Goal: Transaction & Acquisition: Book appointment/travel/reservation

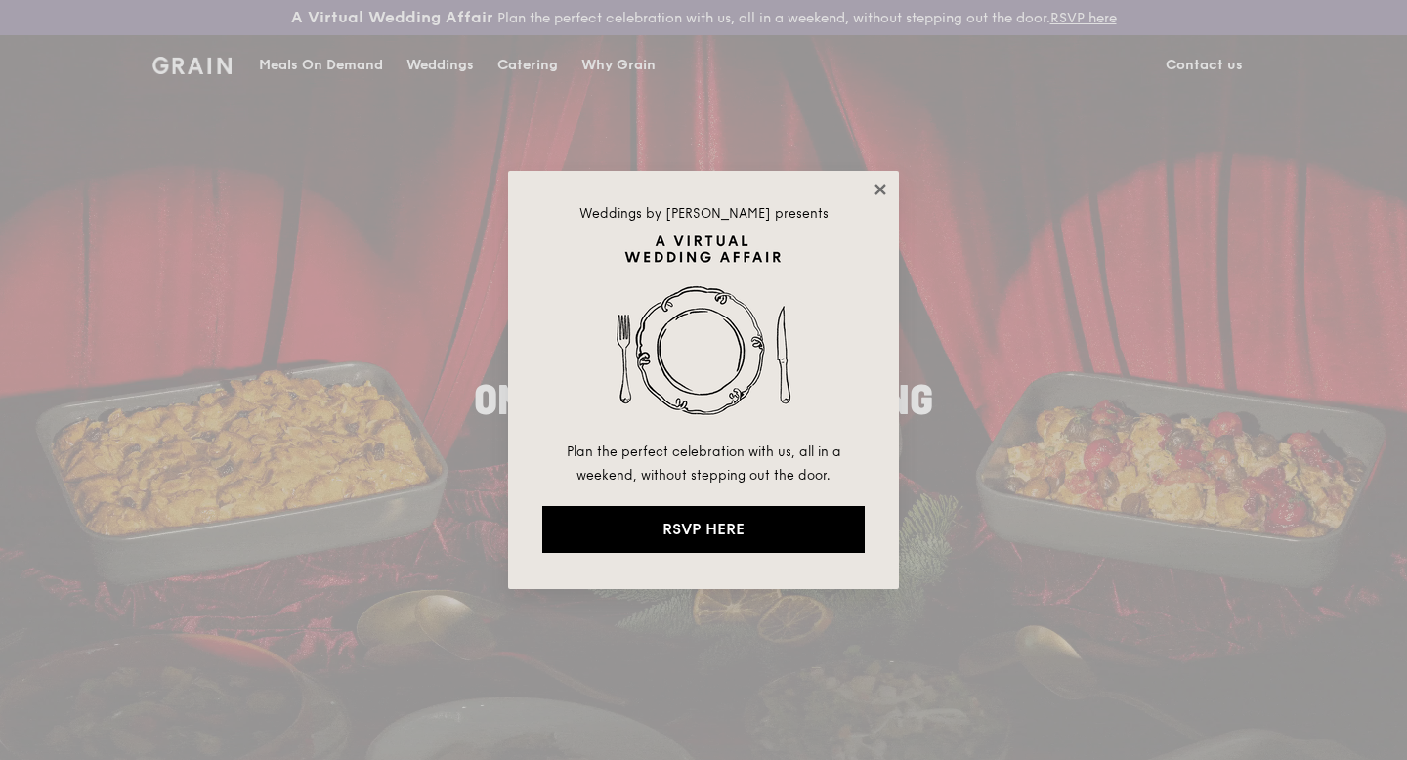
click at [878, 191] on icon at bounding box center [879, 189] width 11 height 11
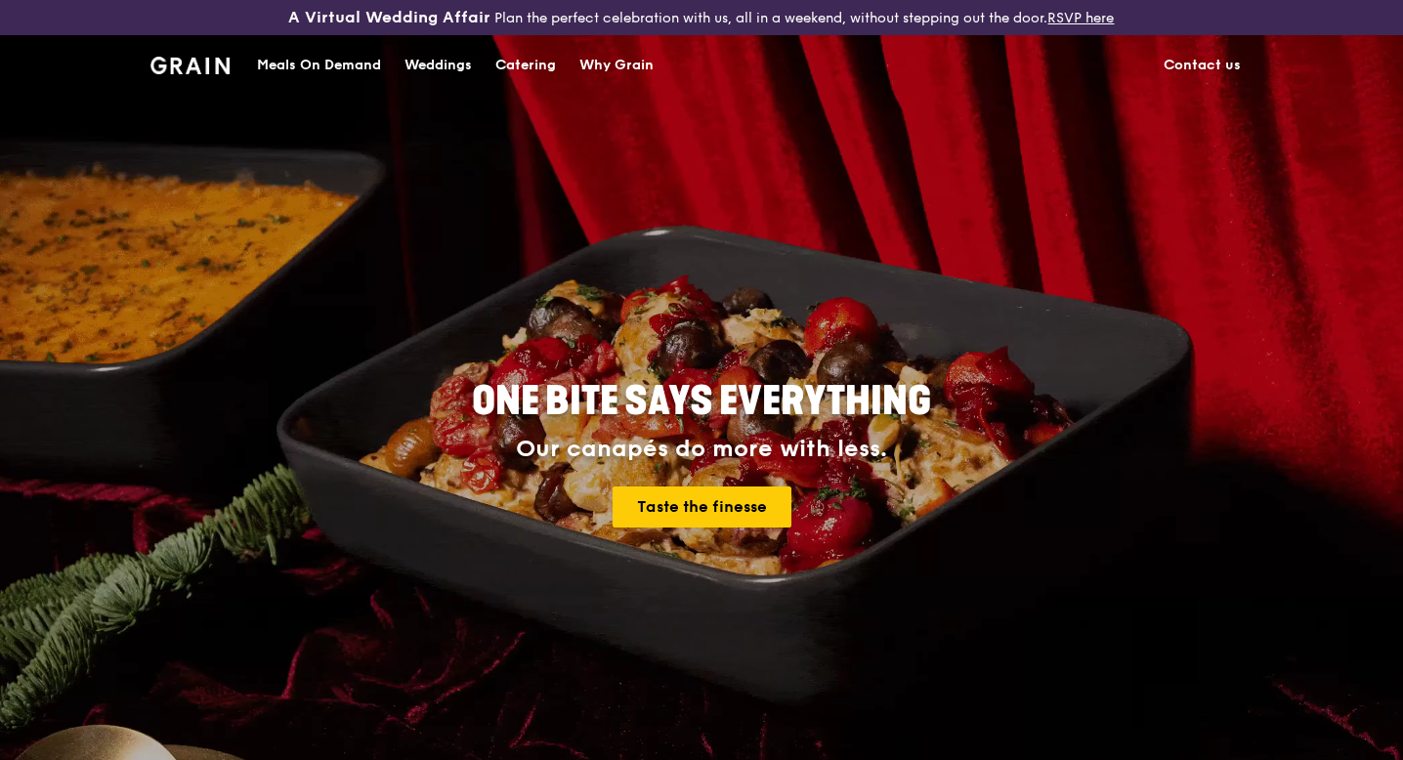
click at [528, 65] on div "Catering" at bounding box center [525, 65] width 61 height 59
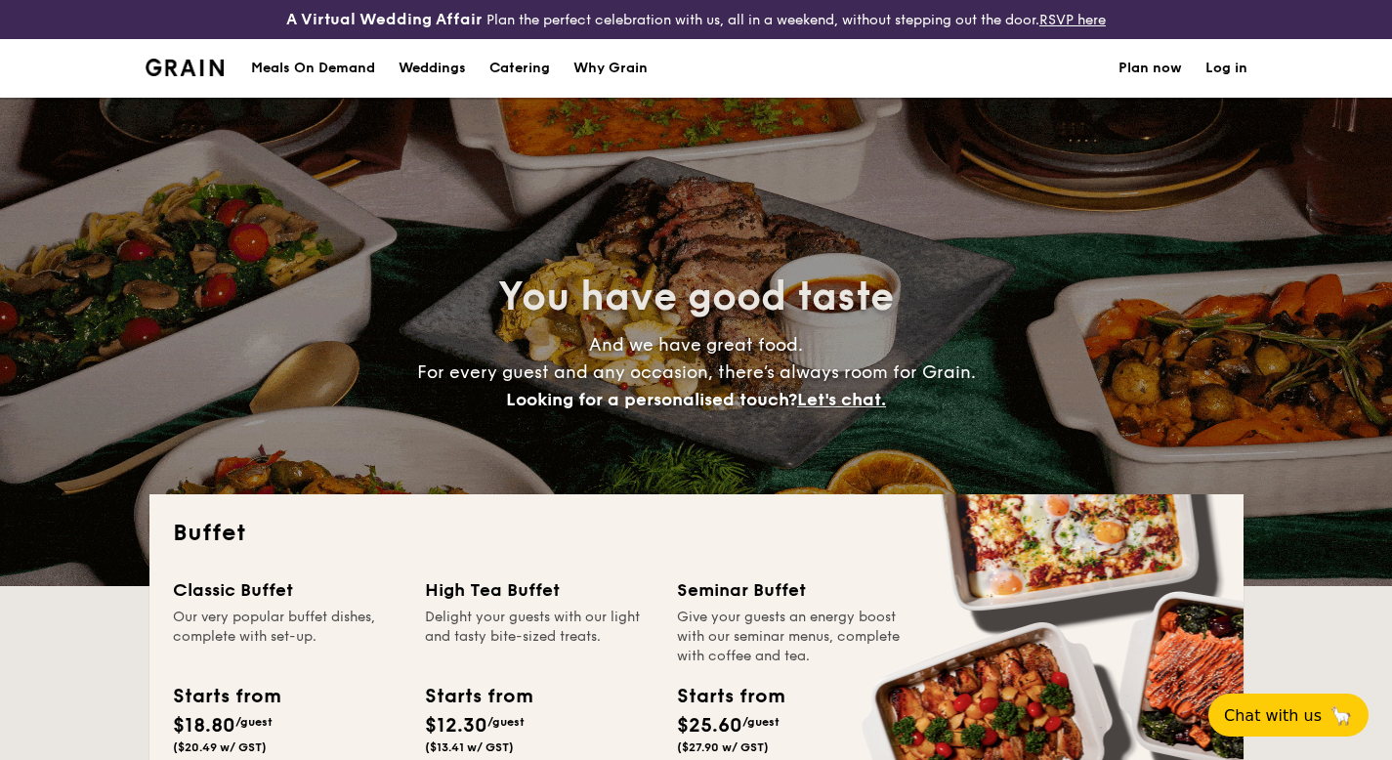
select select
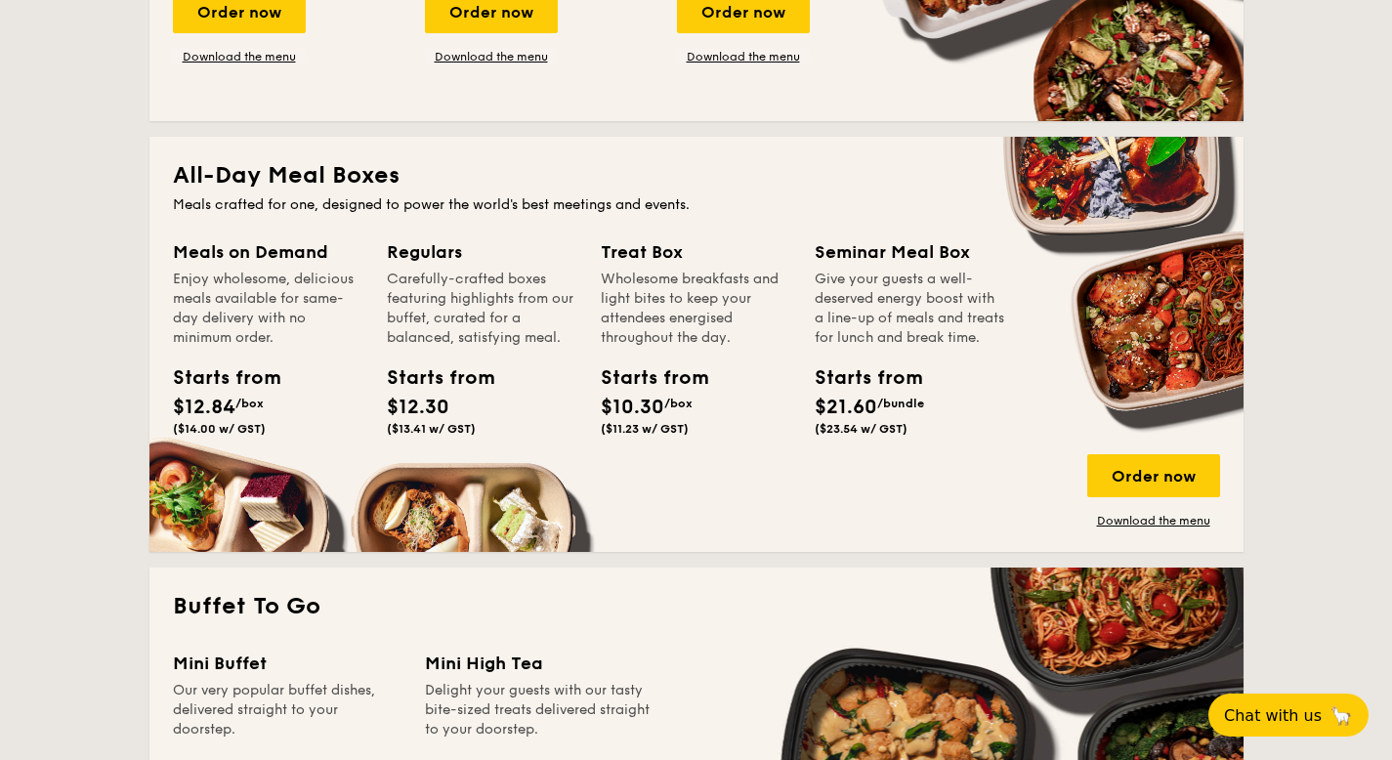
scroll to position [586, 0]
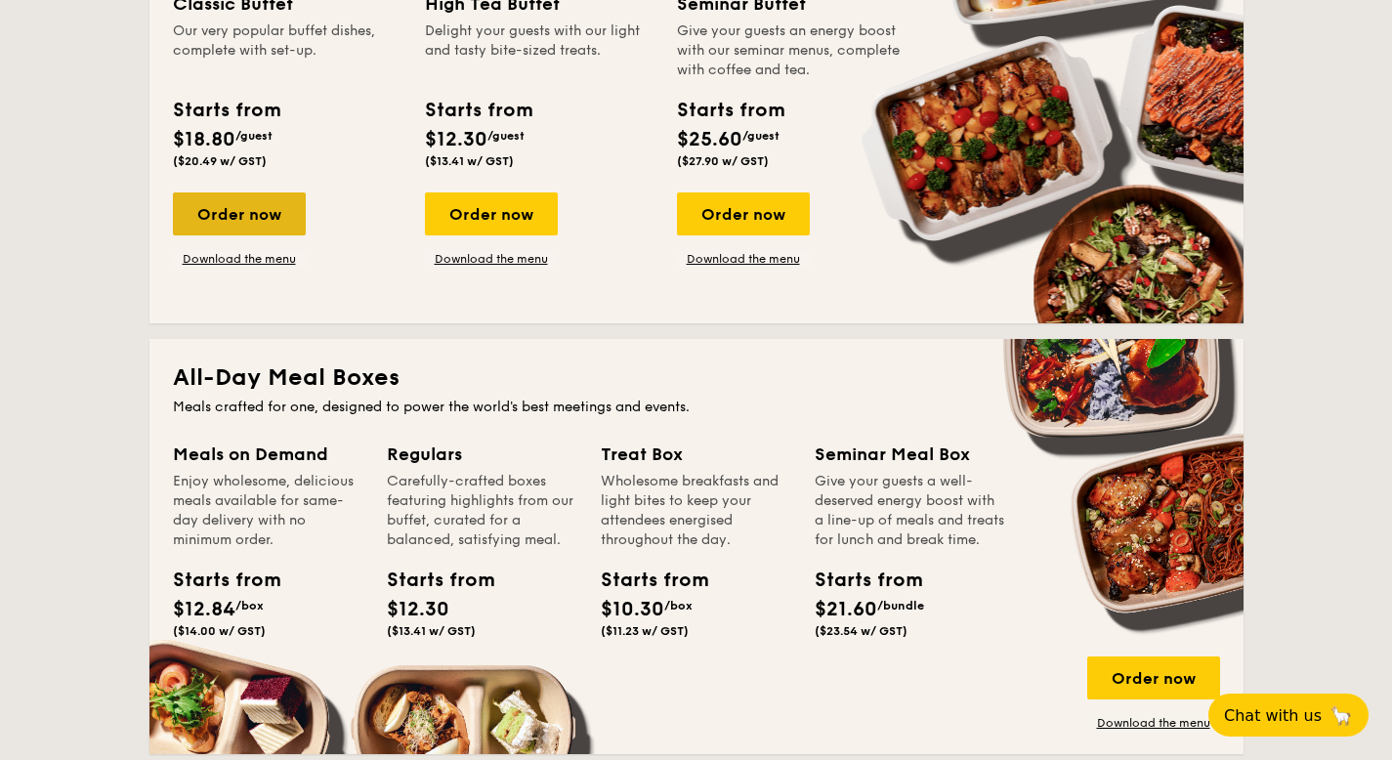
click at [218, 217] on div "Order now" at bounding box center [239, 213] width 133 height 43
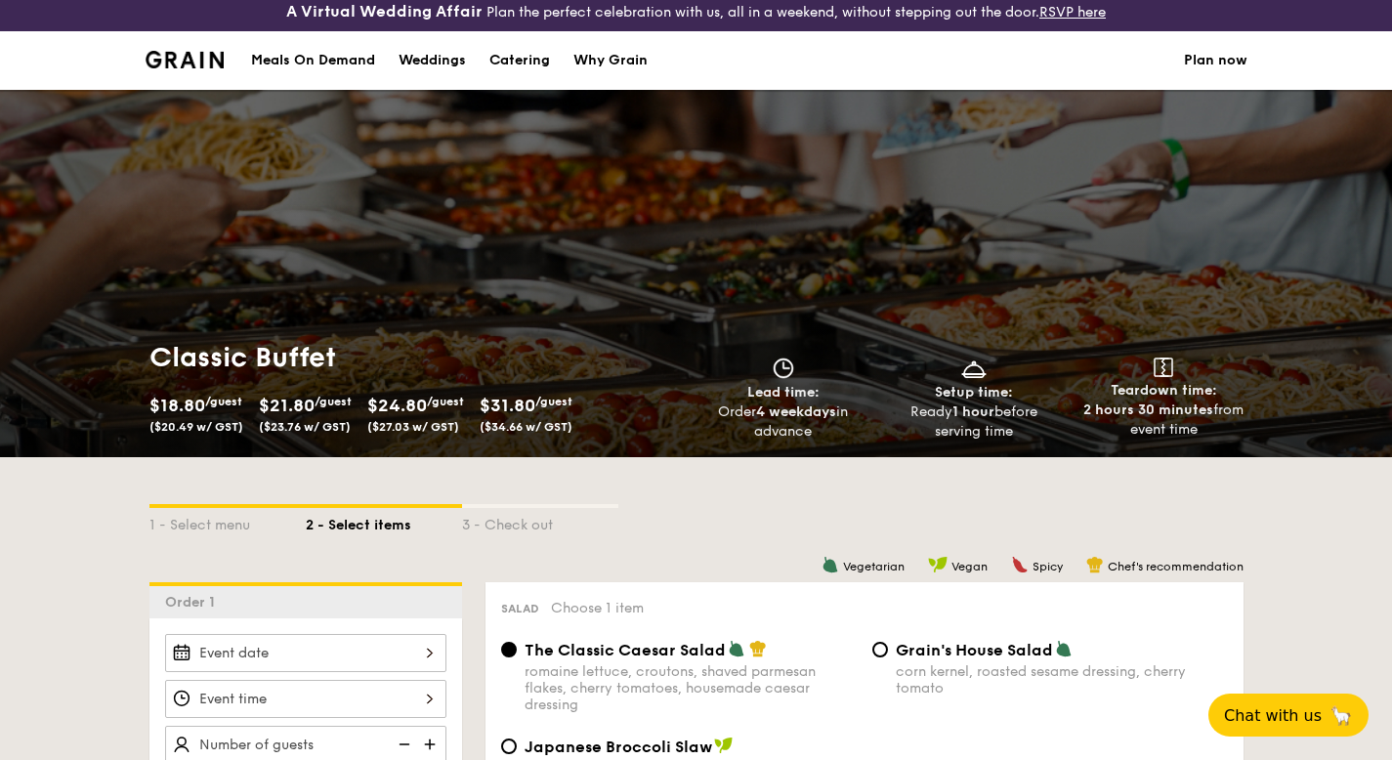
scroll to position [391, 0]
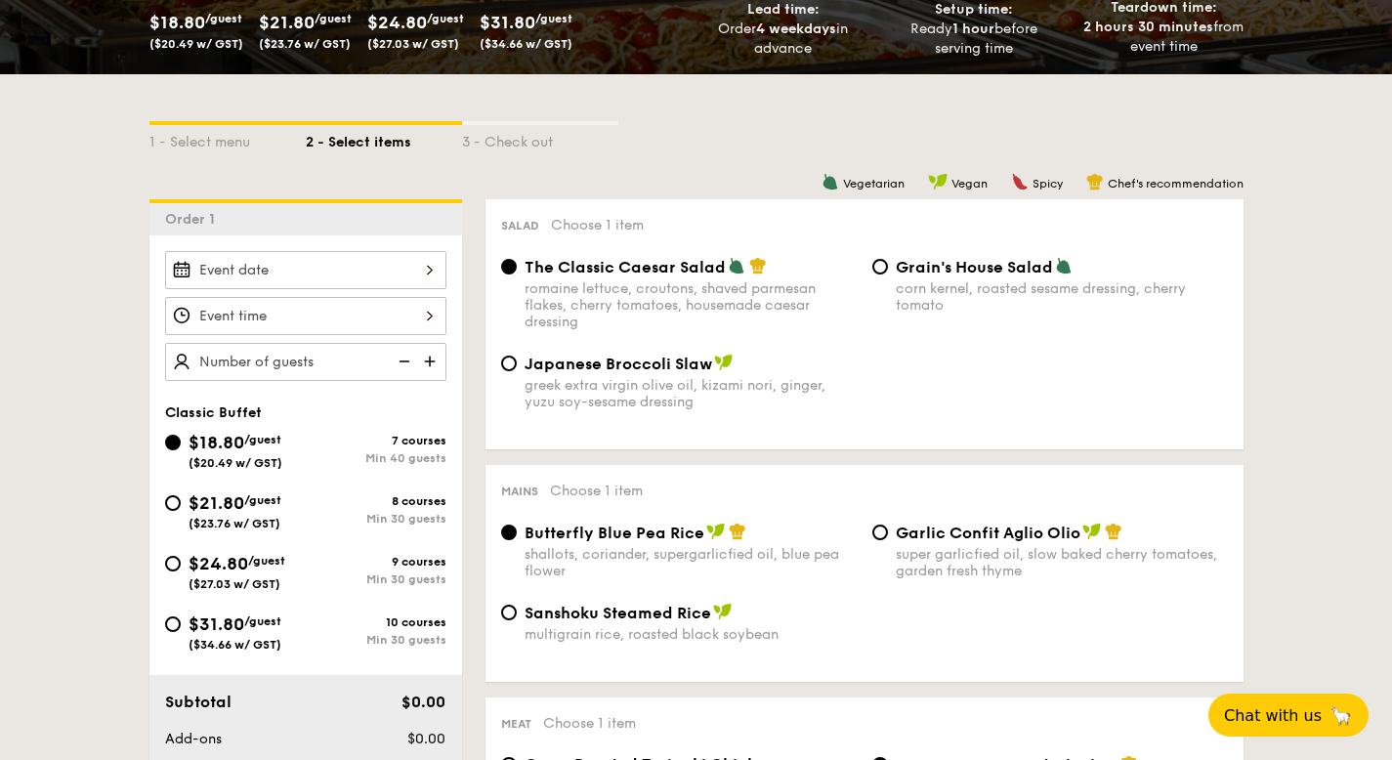
click at [362, 275] on div at bounding box center [305, 270] width 281 height 38
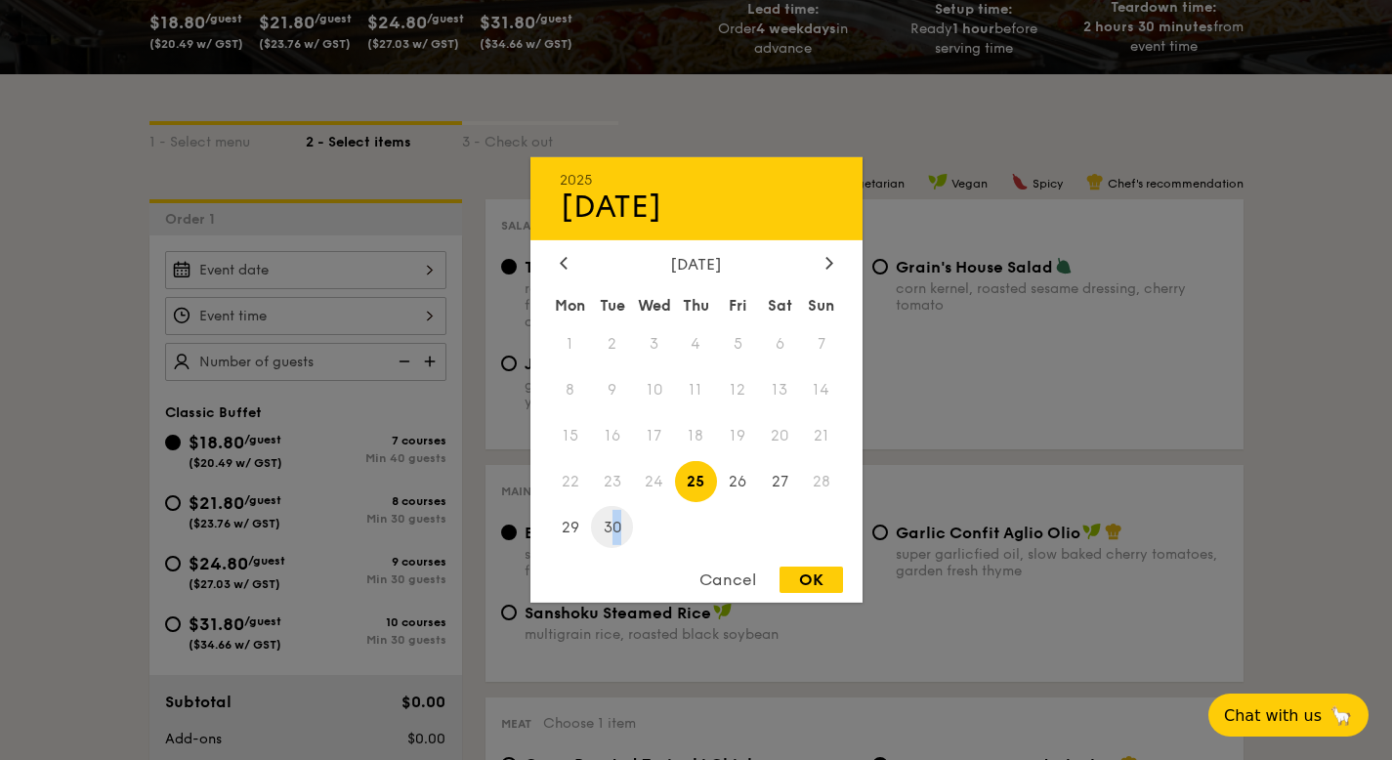
click at [617, 524] on span "30" at bounding box center [612, 527] width 42 height 42
click at [823, 271] on div at bounding box center [830, 264] width 18 height 19
click at [701, 525] on span "30" at bounding box center [696, 527] width 42 height 42
click at [807, 580] on div "OK" at bounding box center [812, 580] width 64 height 26
type input "[DATE]"
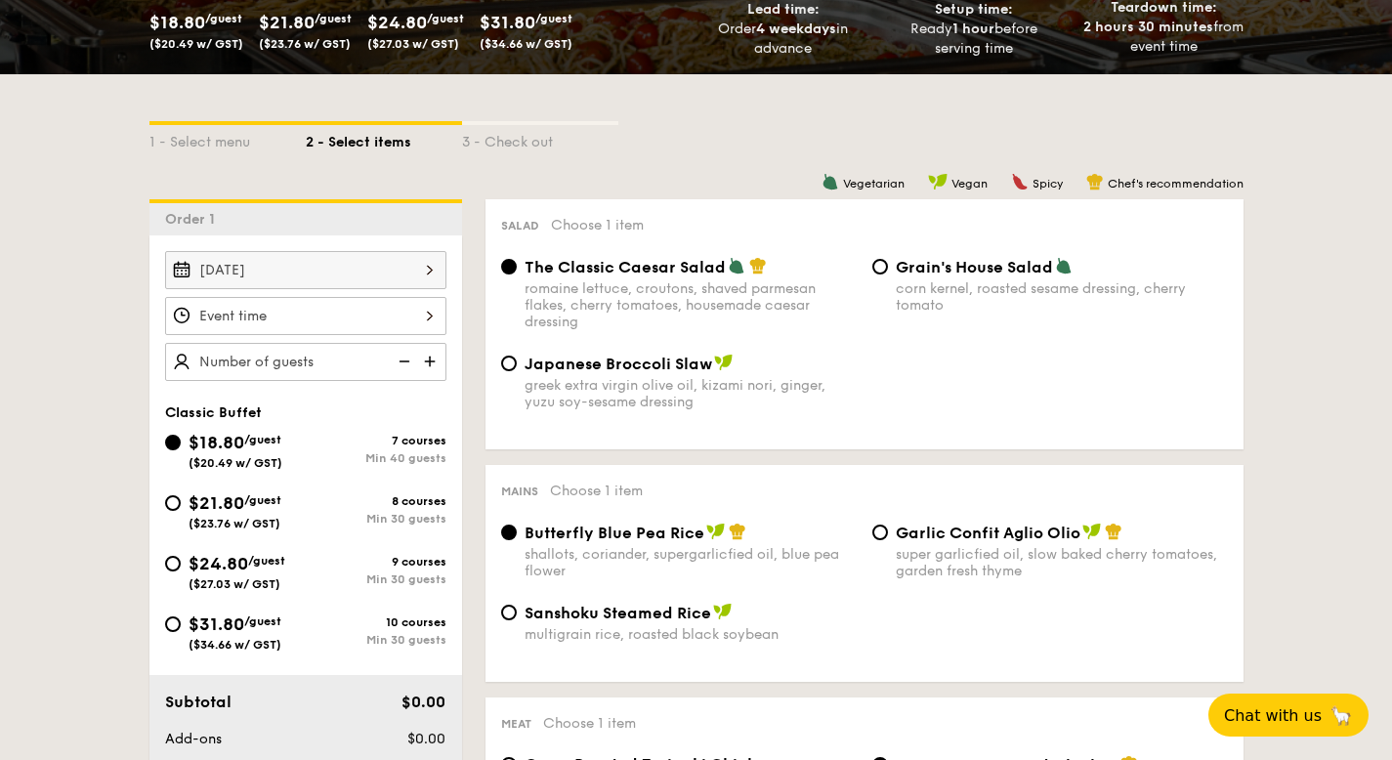
click at [266, 313] on div at bounding box center [305, 316] width 281 height 38
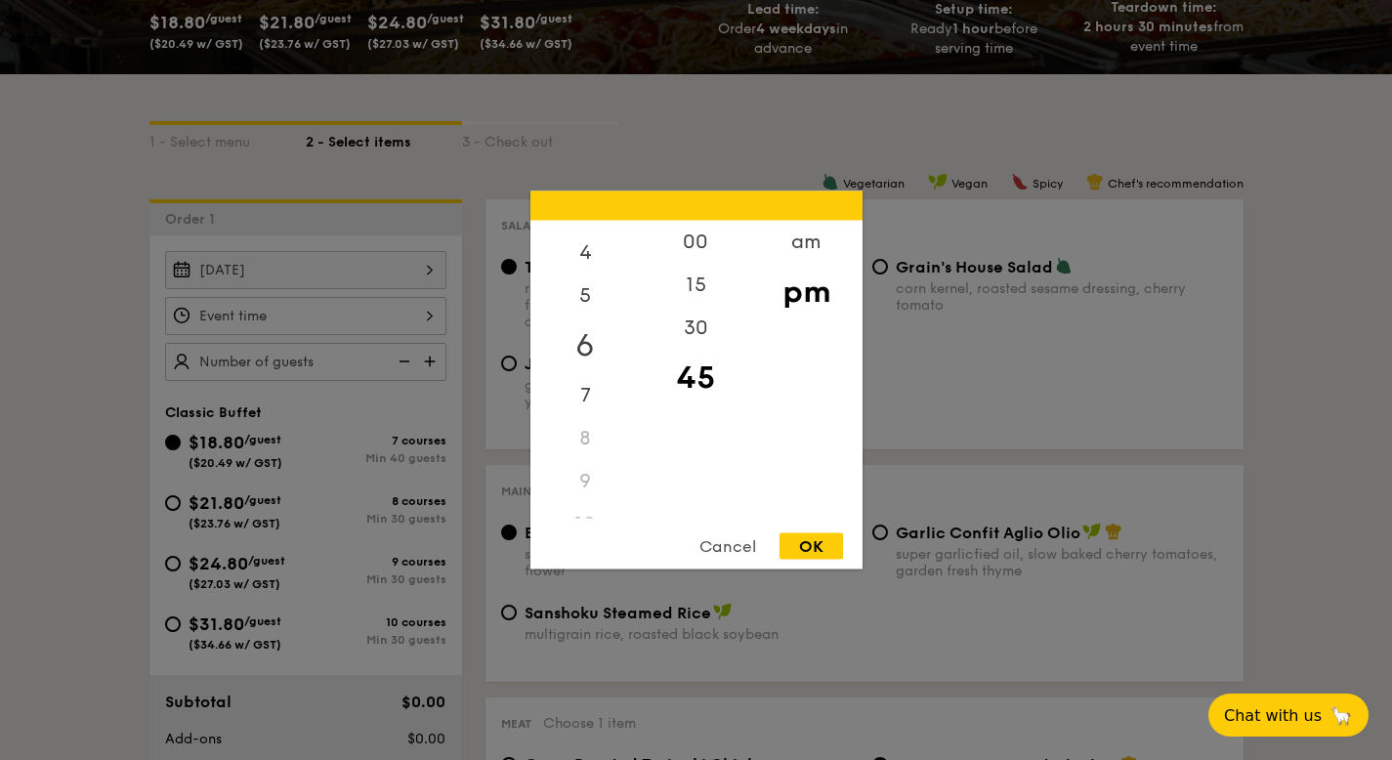
scroll to position [232, 0]
click at [588, 293] on div "6" at bounding box center [585, 289] width 110 height 57
click at [703, 338] on div "30" at bounding box center [696, 335] width 110 height 57
click at [821, 551] on div "OK" at bounding box center [812, 546] width 64 height 26
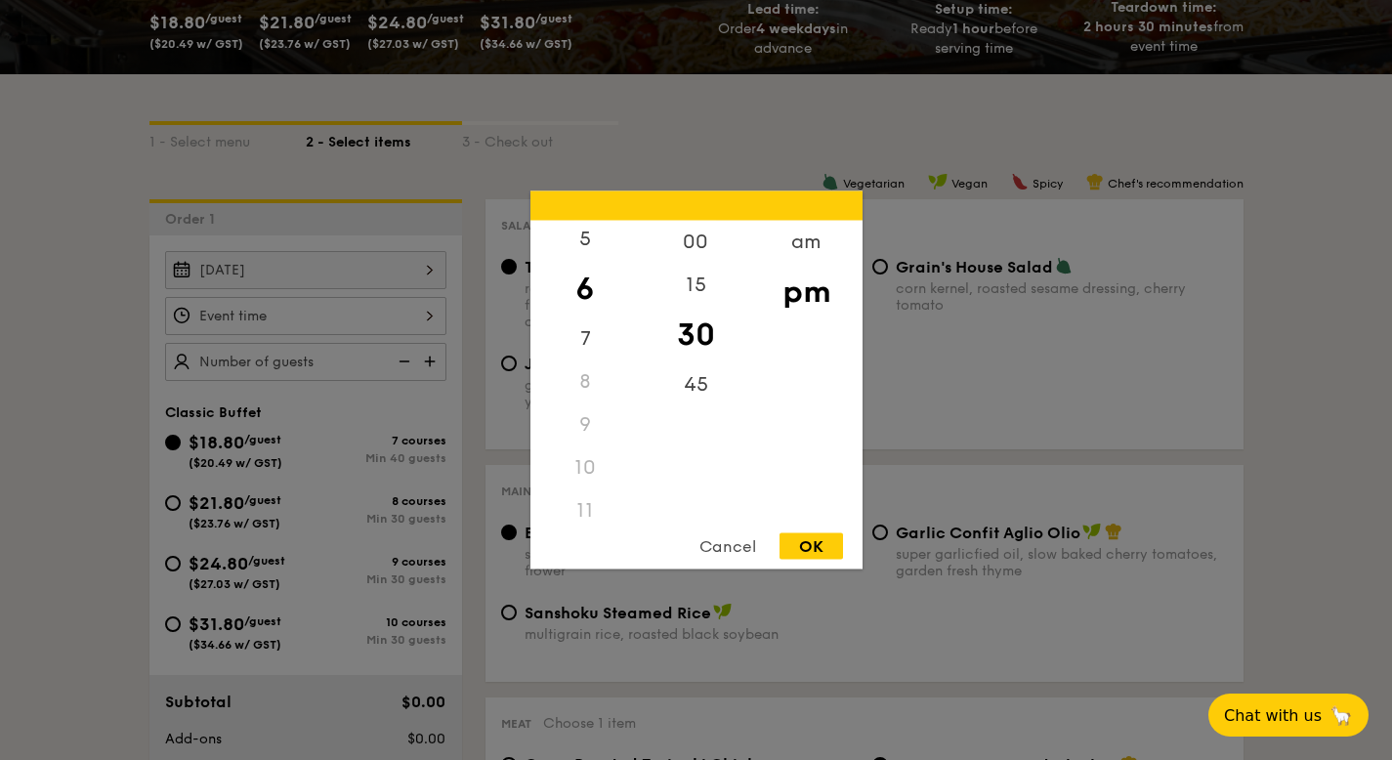
type input "6:30PM"
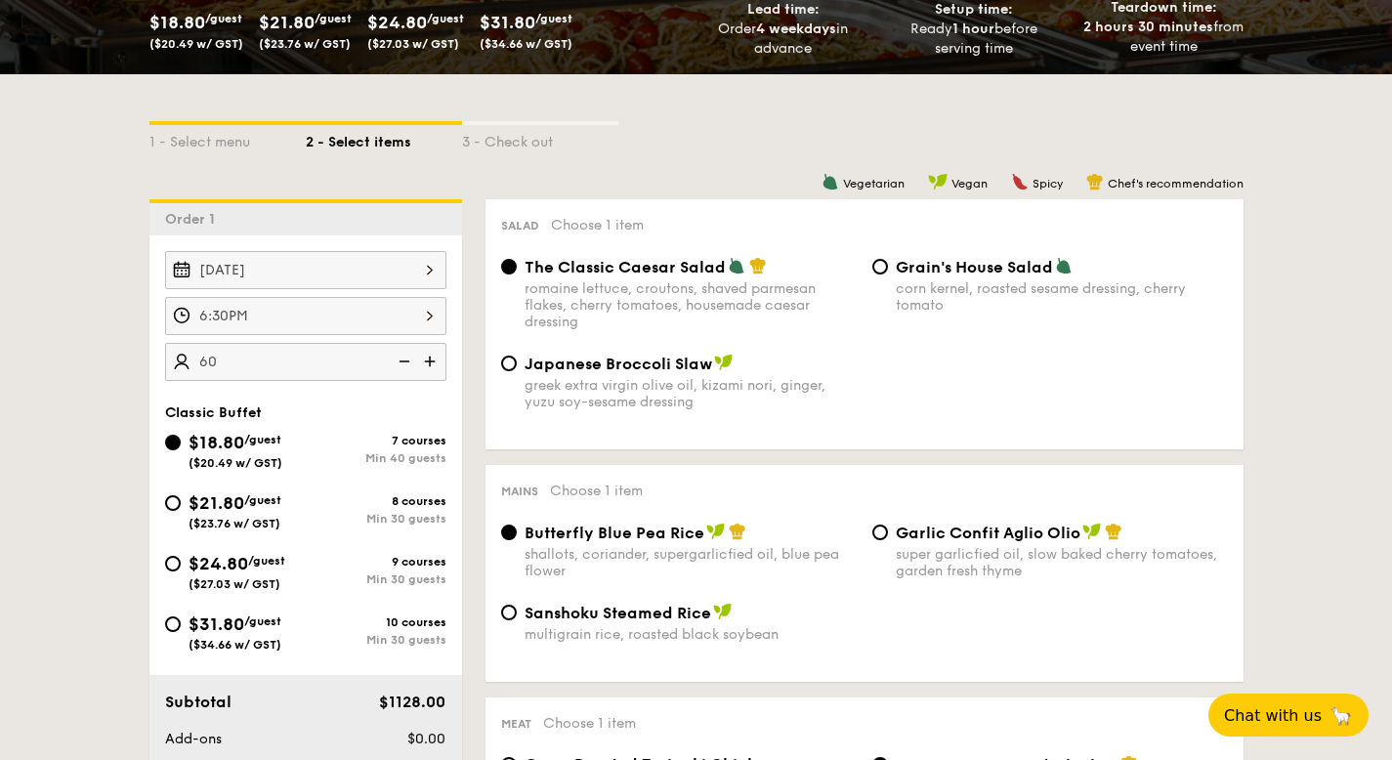
type input "60 guests"
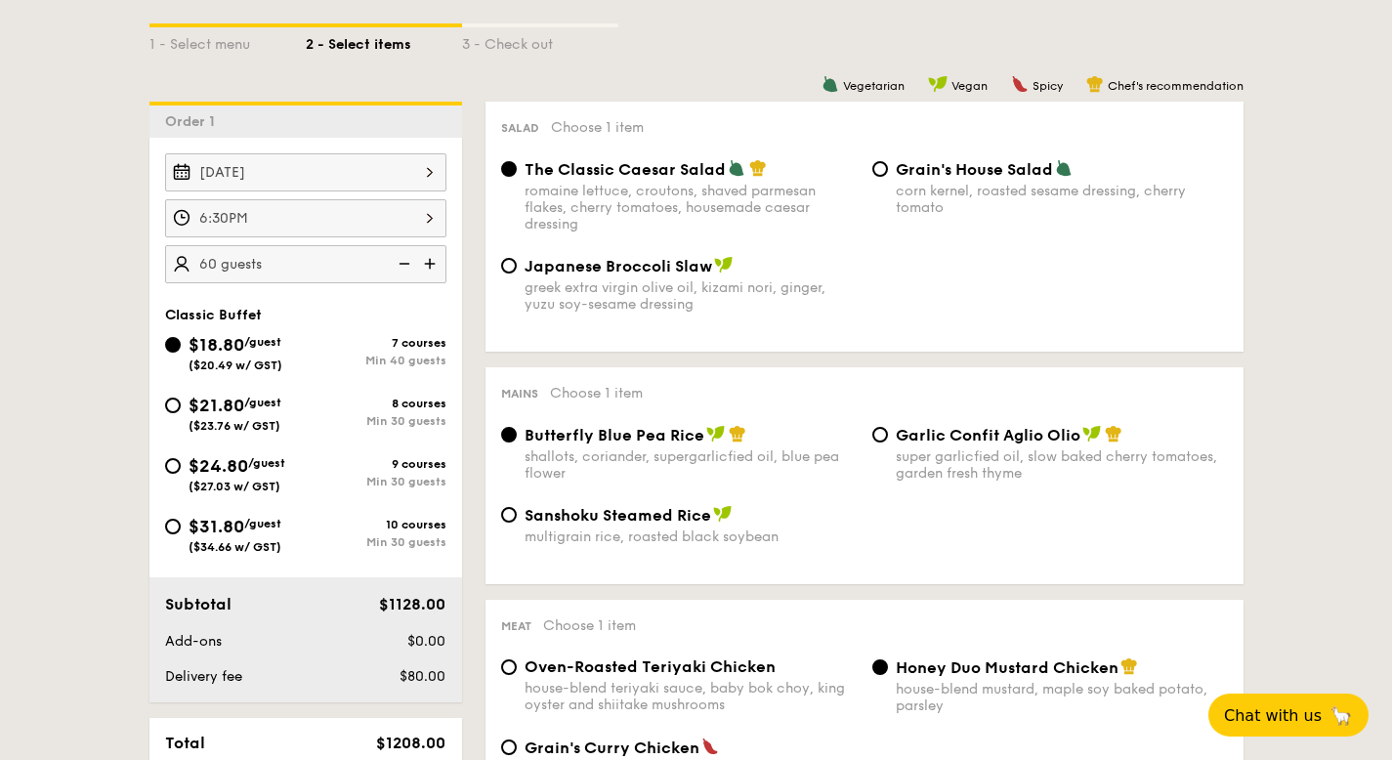
click at [316, 415] on div "Min 30 guests" at bounding box center [376, 421] width 141 height 14
click at [181, 413] on input "$21.80 /guest ($23.76 w/ GST) 8 courses Min 30 guests" at bounding box center [173, 406] width 16 height 16
radio input "true"
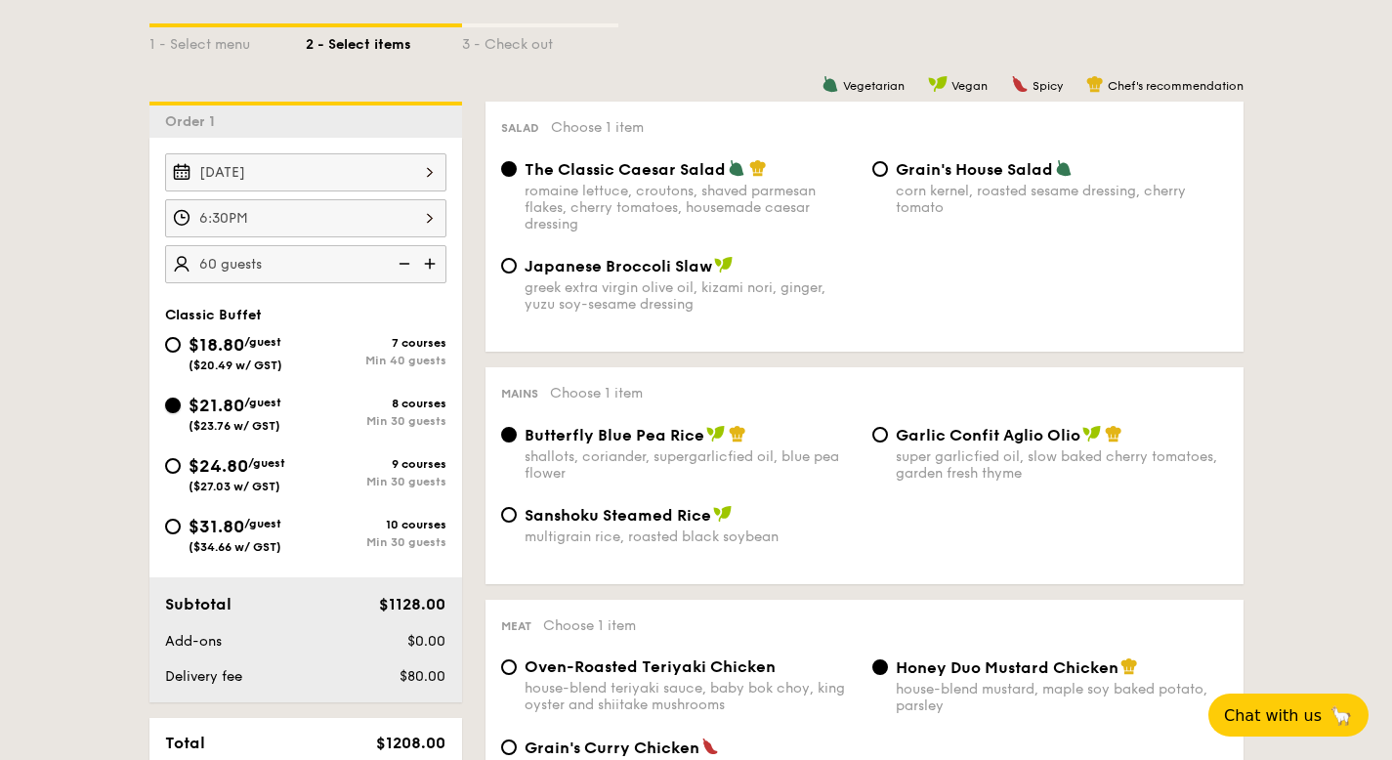
radio input "true"
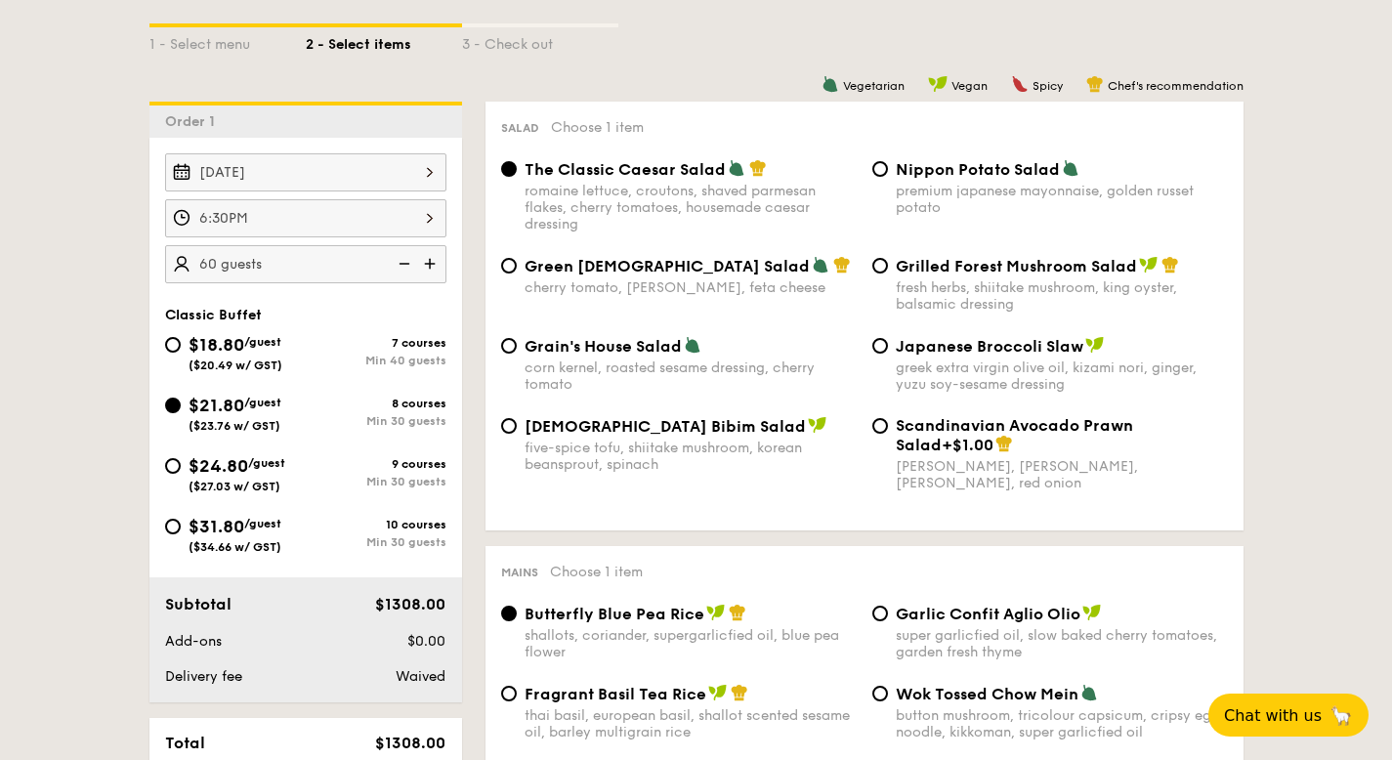
click at [330, 475] on div "9 courses Min 30 guests" at bounding box center [376, 472] width 141 height 31
click at [181, 474] on input "$24.80 /guest ($27.03 w/ GST) 9 courses Min 30 guests" at bounding box center [173, 466] width 16 height 16
radio input "true"
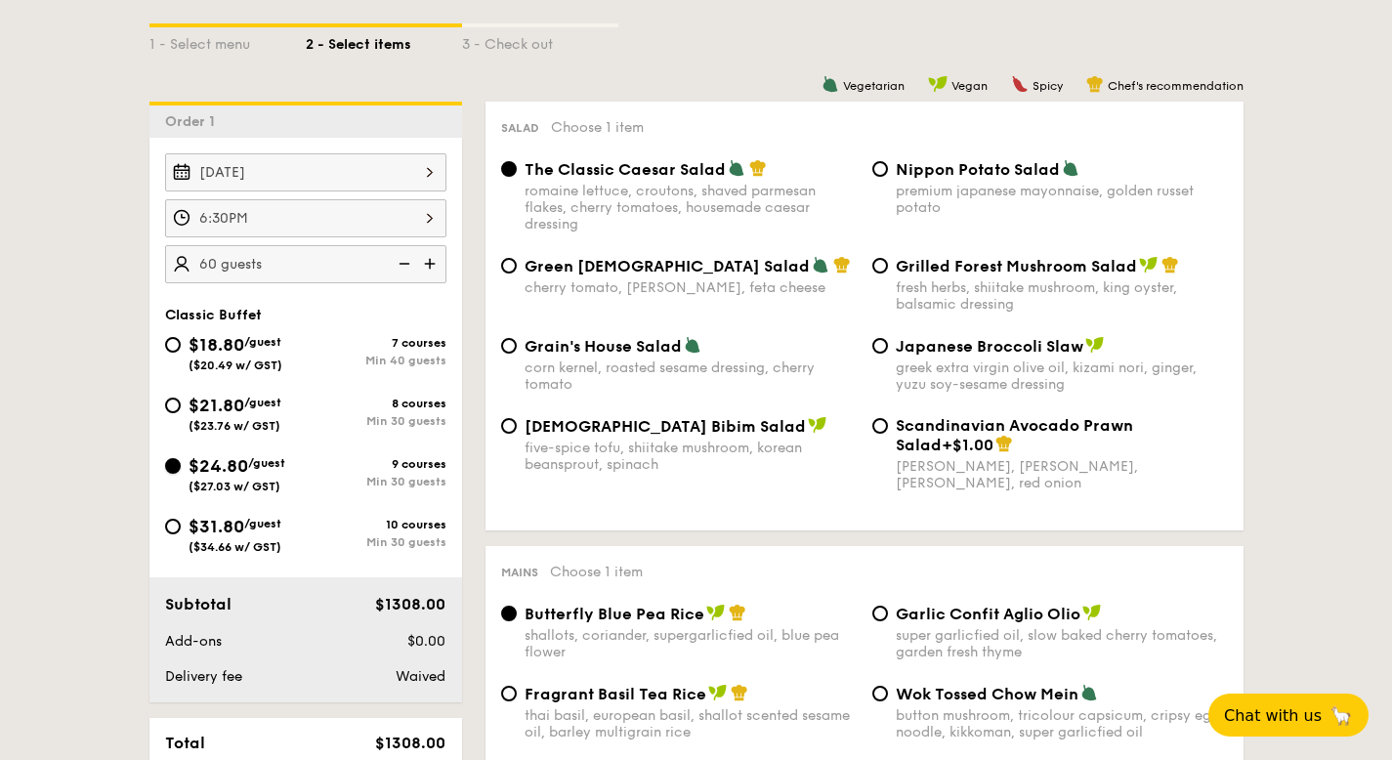
radio input "true"
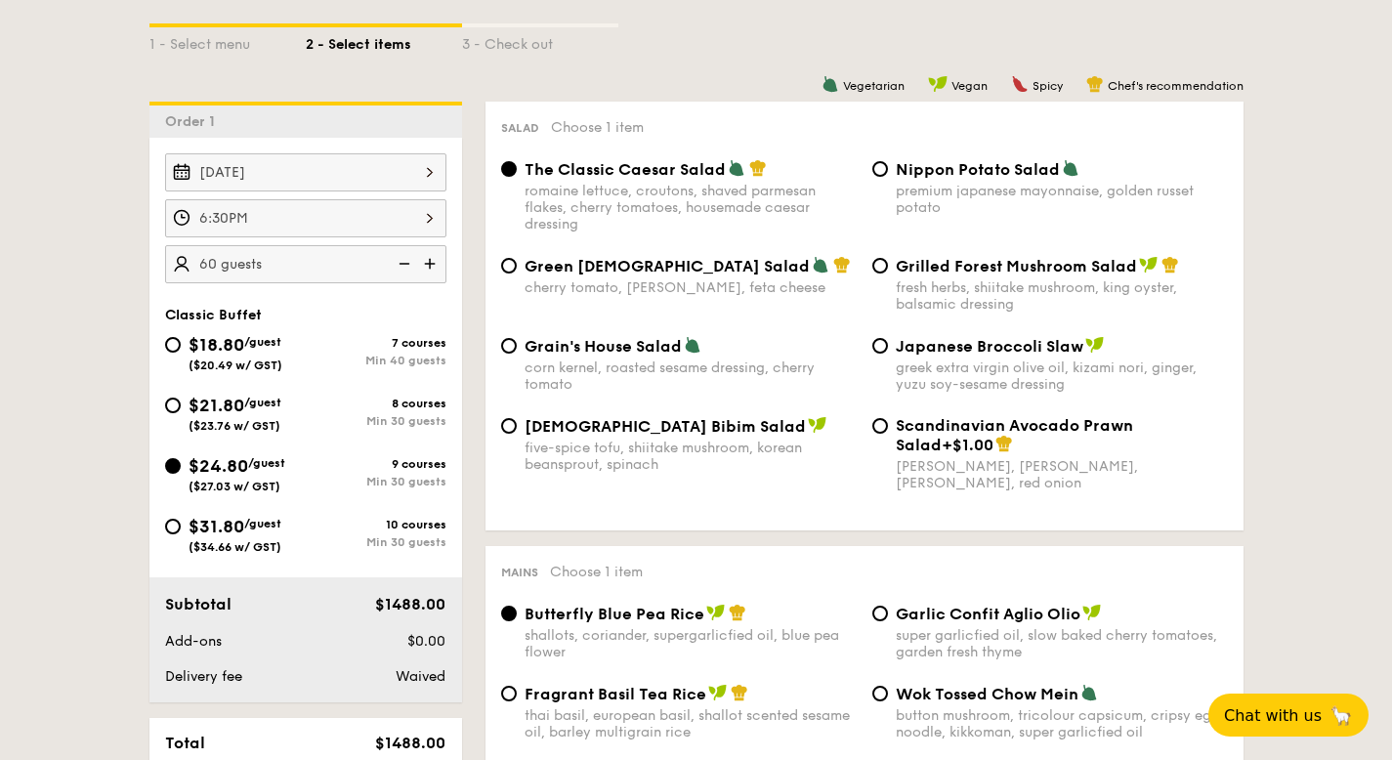
click at [347, 535] on div "10 courses Min 30 guests" at bounding box center [376, 533] width 141 height 31
click at [181, 534] on input "$31.80 /guest ($34.66 w/ GST) 10 courses Min 30 guests" at bounding box center [173, 527] width 16 height 16
radio input "true"
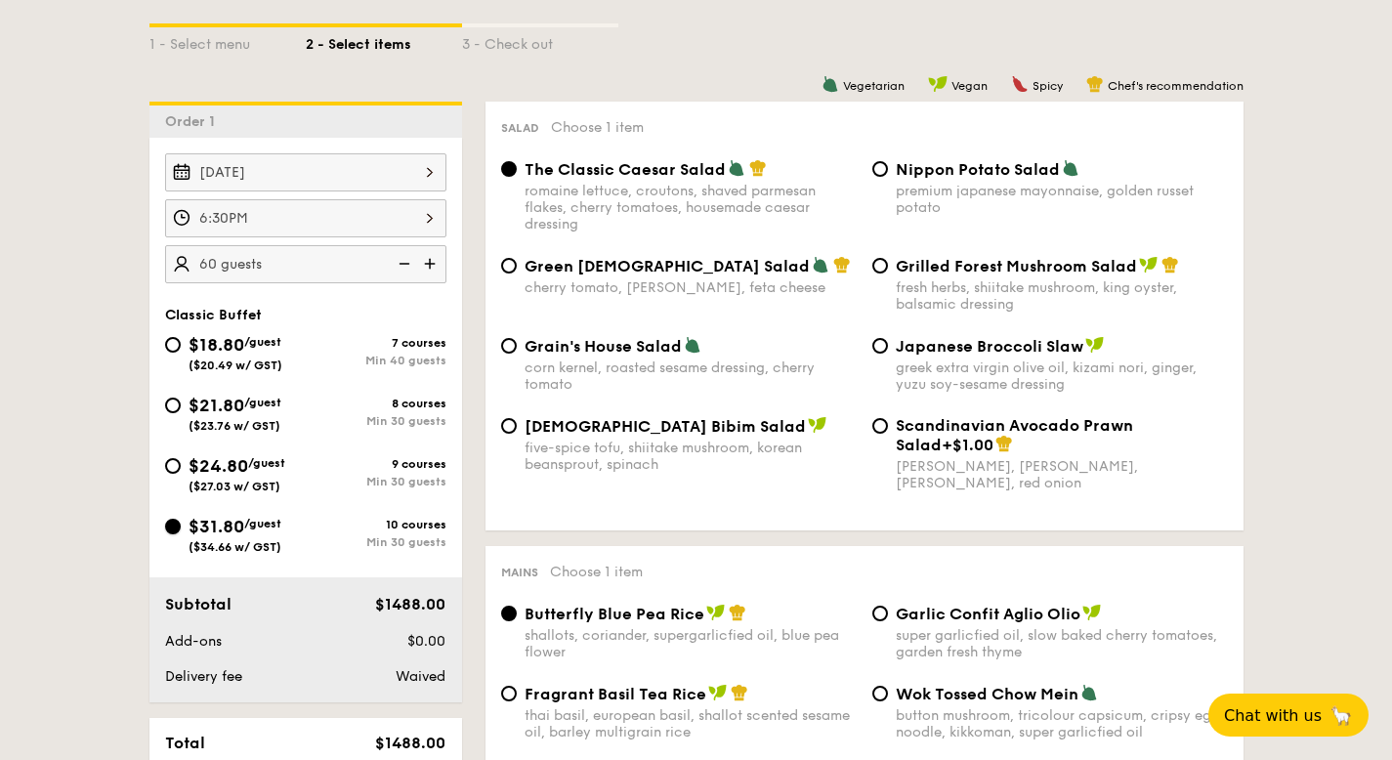
radio input "true"
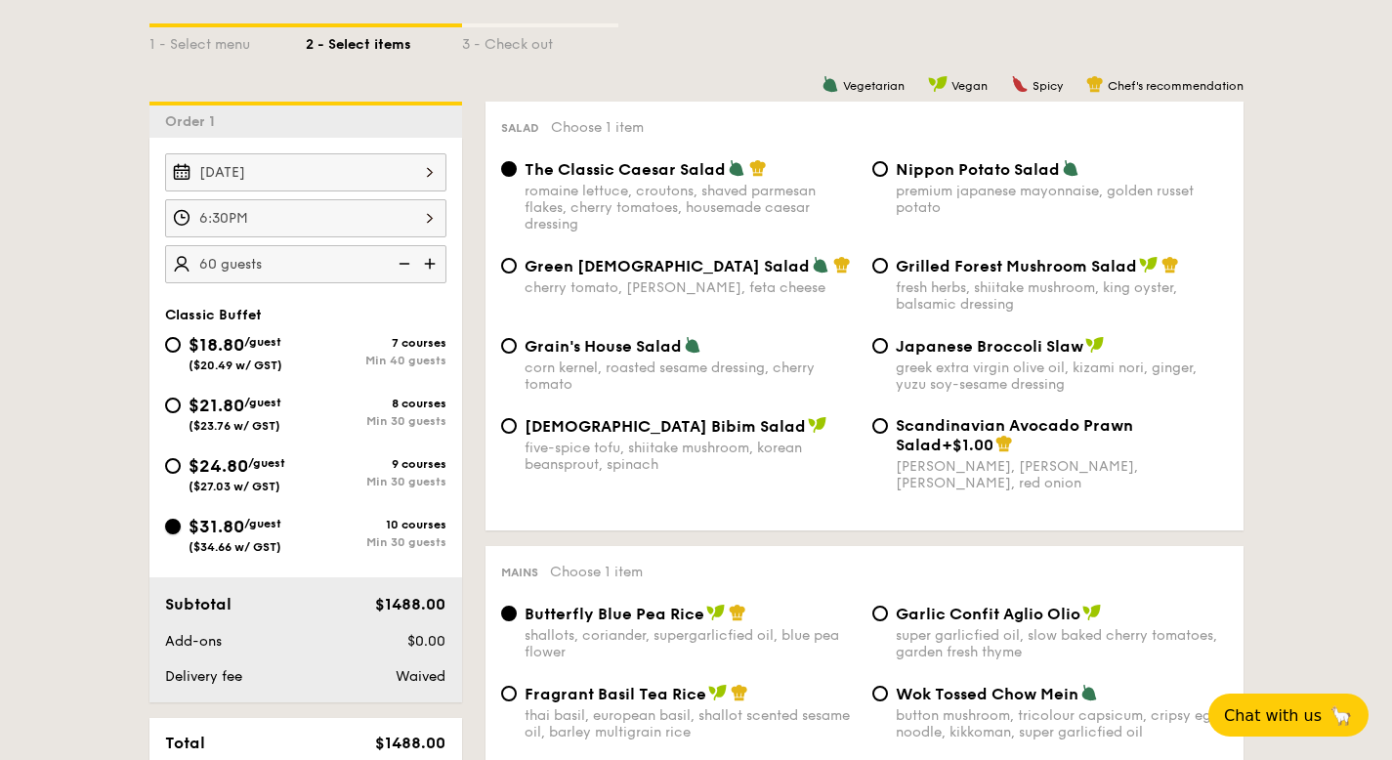
radio input "true"
click at [328, 470] on div "9 courses" at bounding box center [376, 464] width 141 height 14
click at [181, 470] on input "$24.80 /guest ($27.03 w/ GST) 9 courses Min 30 guests" at bounding box center [173, 466] width 16 height 16
radio input "true"
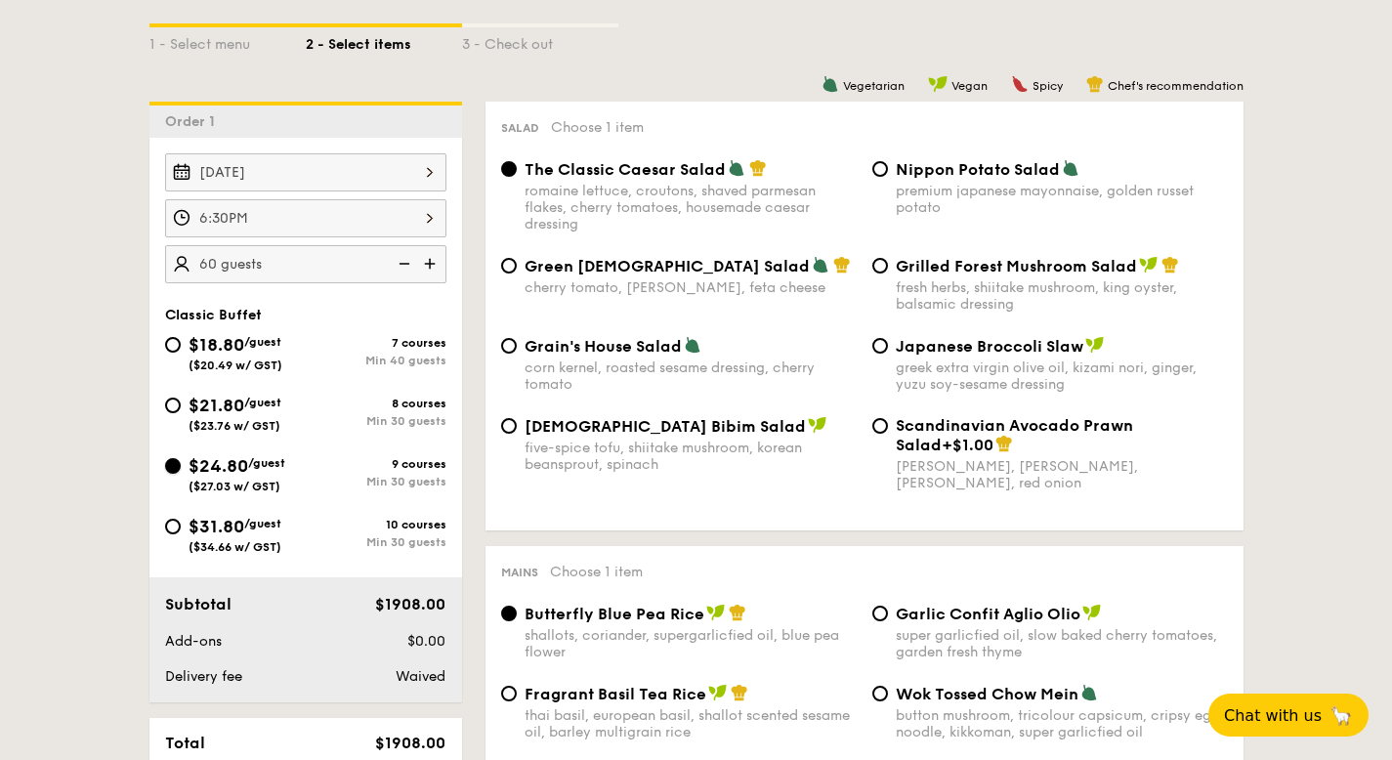
radio input "true"
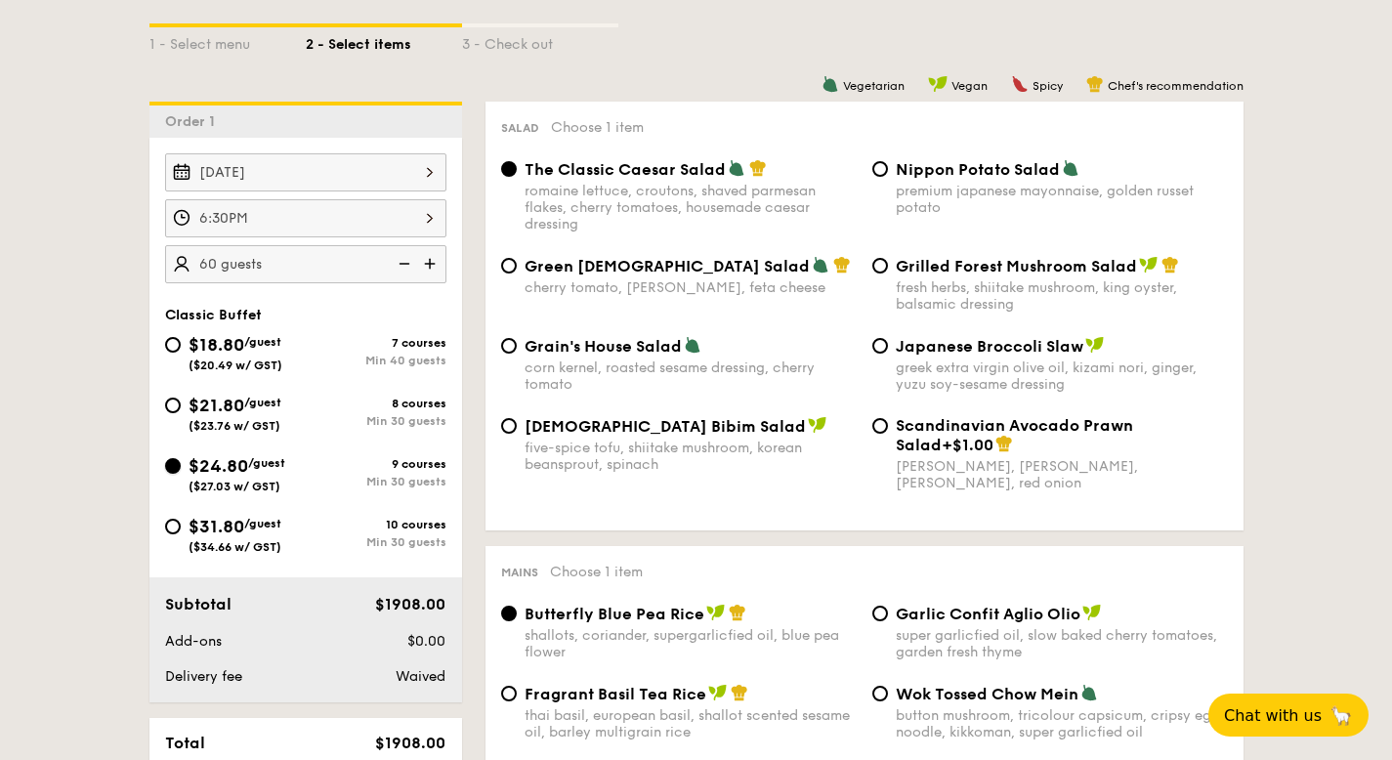
radio input "true"
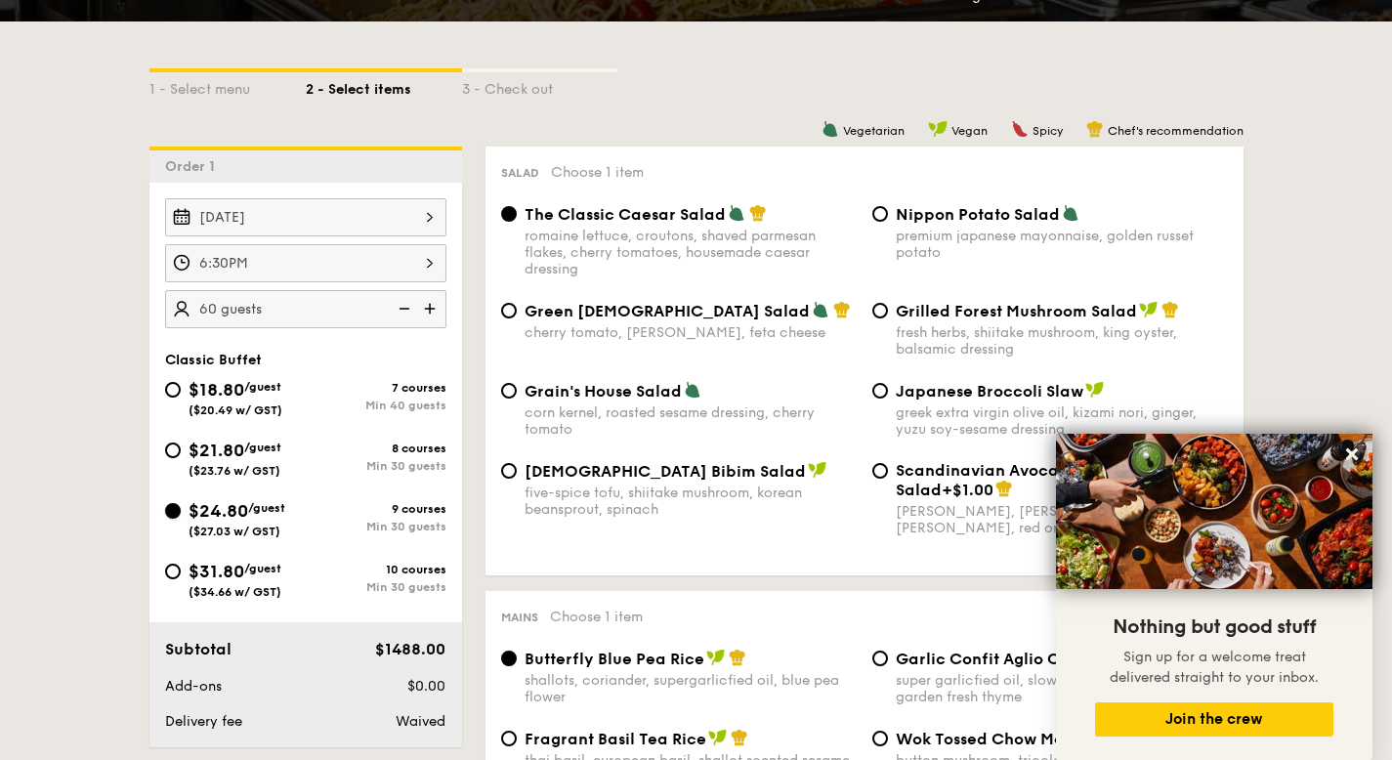
scroll to position [391, 0]
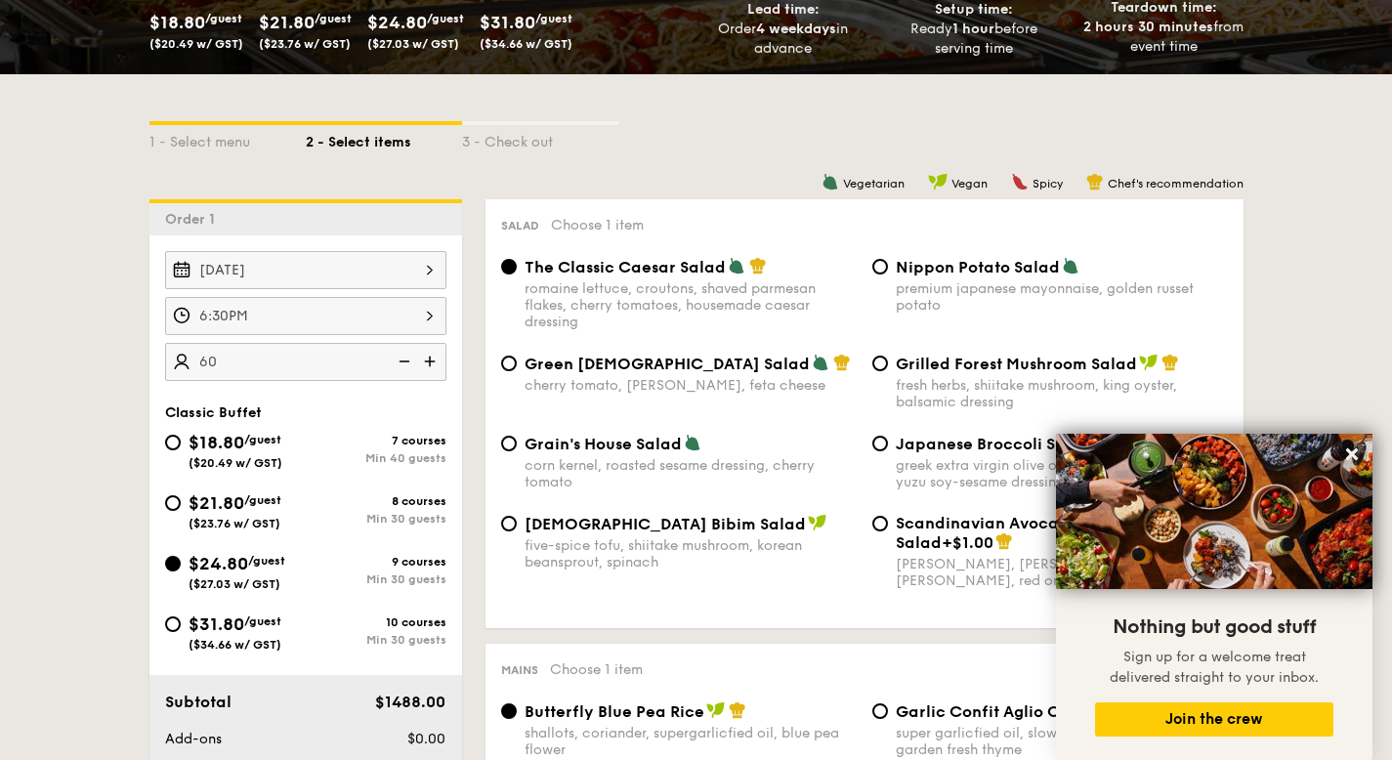
click at [403, 365] on img at bounding box center [402, 361] width 29 height 37
click at [428, 360] on img at bounding box center [431, 361] width 29 height 37
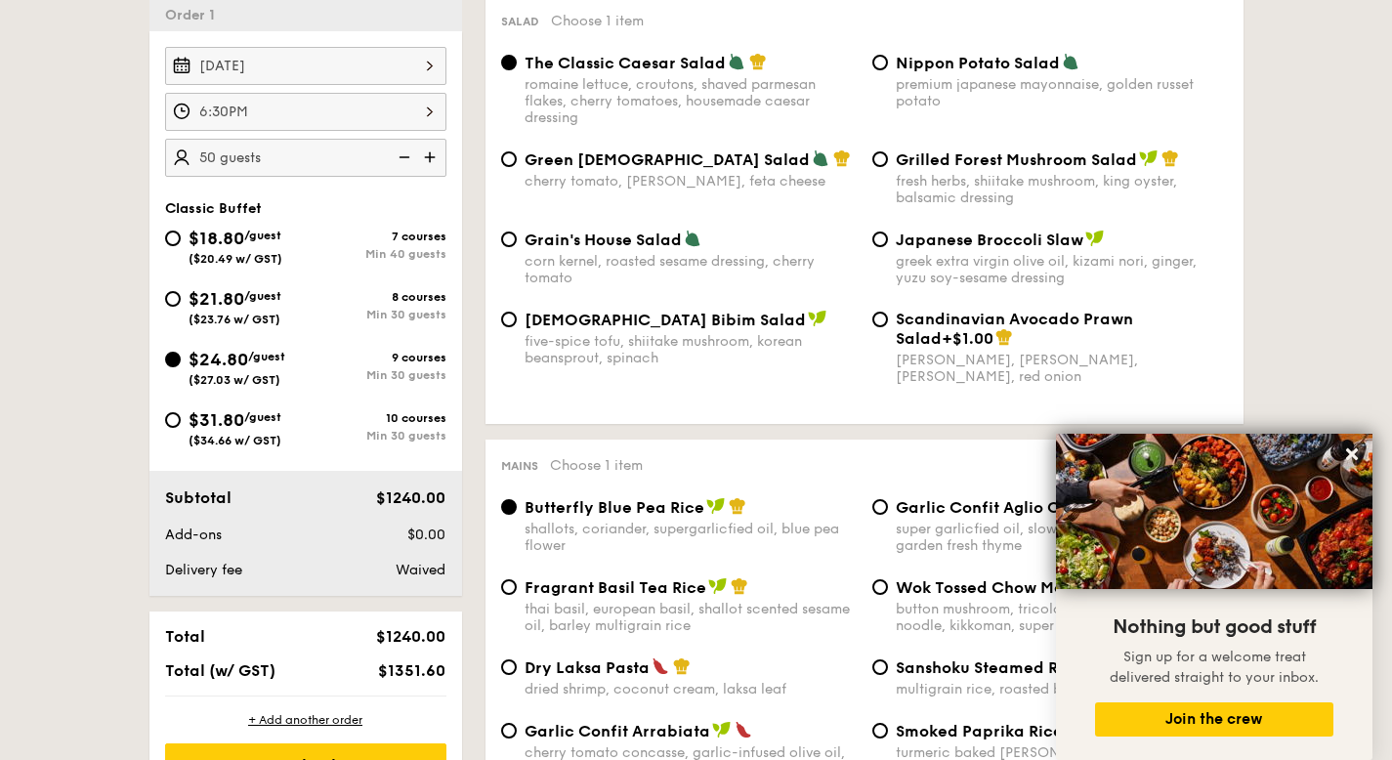
scroll to position [782, 0]
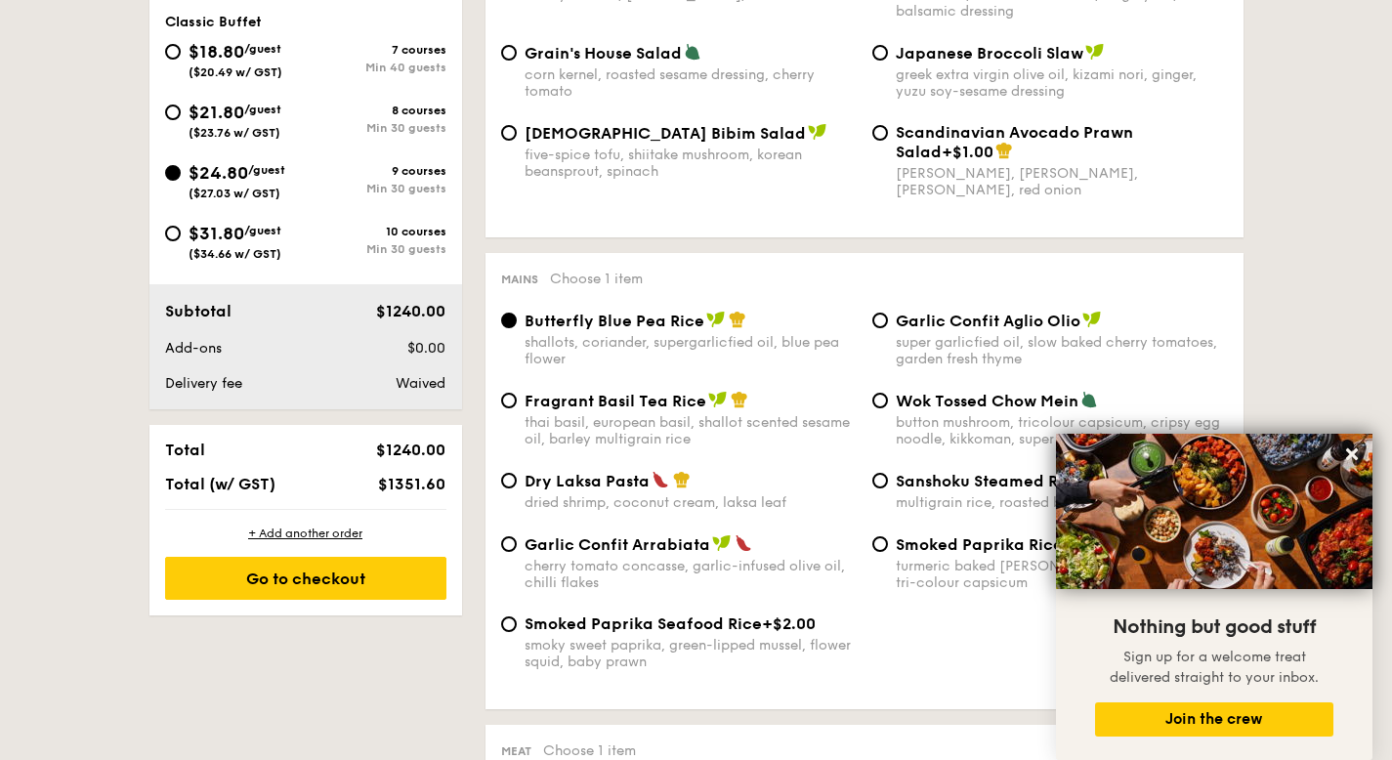
drag, startPoint x: 386, startPoint y: 486, endPoint x: 443, endPoint y: 482, distance: 56.8
click at [443, 482] on span "$1351.60" at bounding box center [411, 484] width 67 height 19
copy span "1351.60"
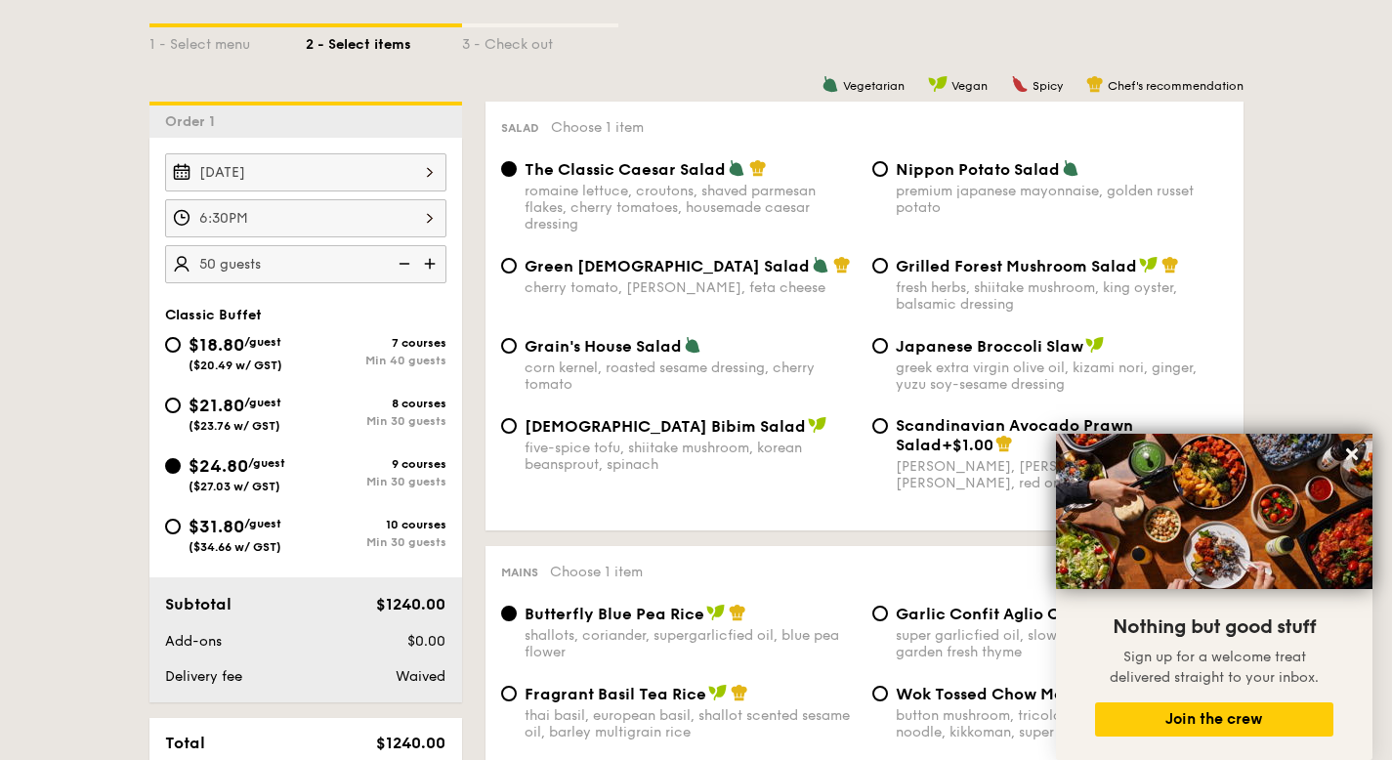
scroll to position [879, 0]
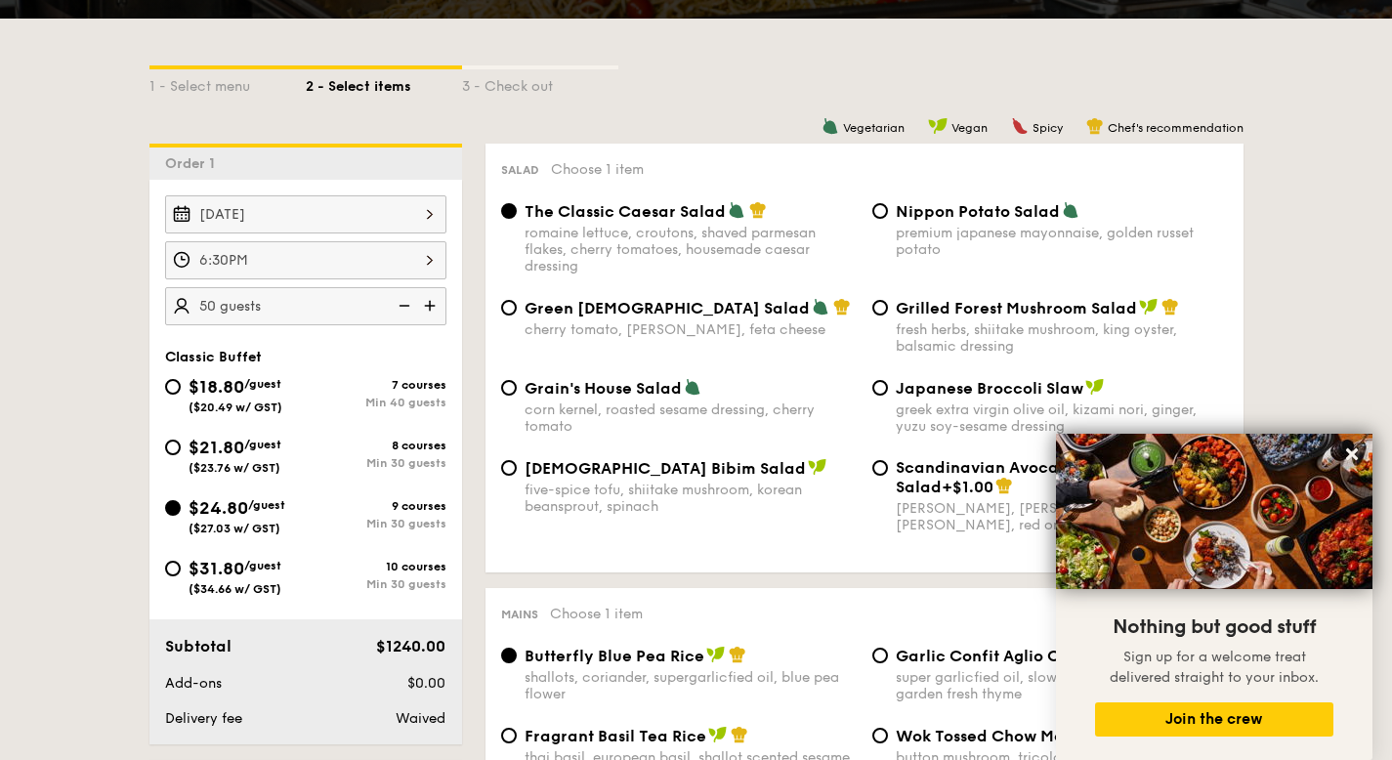
scroll to position [586, 0]
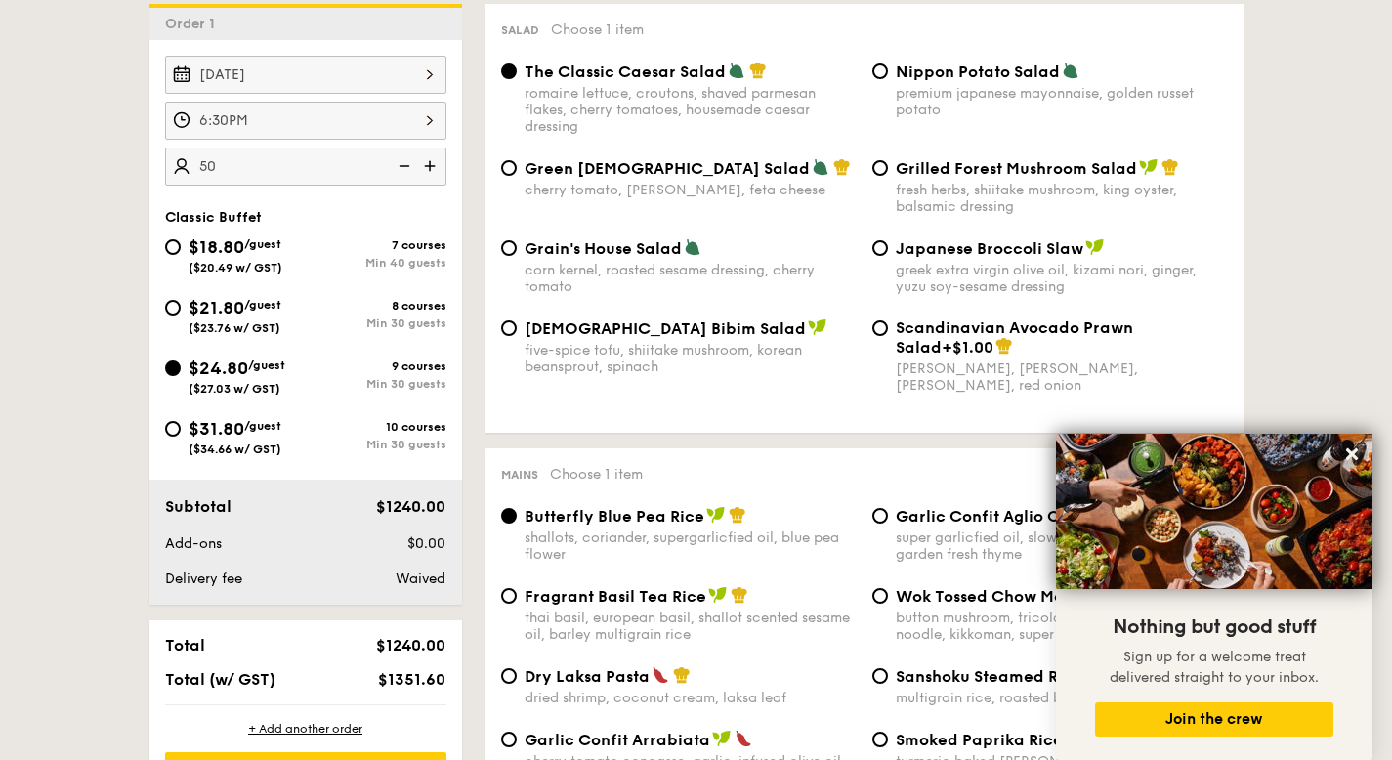
drag, startPoint x: 310, startPoint y: 171, endPoint x: 354, endPoint y: 170, distance: 44.0
click at [431, 165] on img at bounding box center [431, 166] width 29 height 37
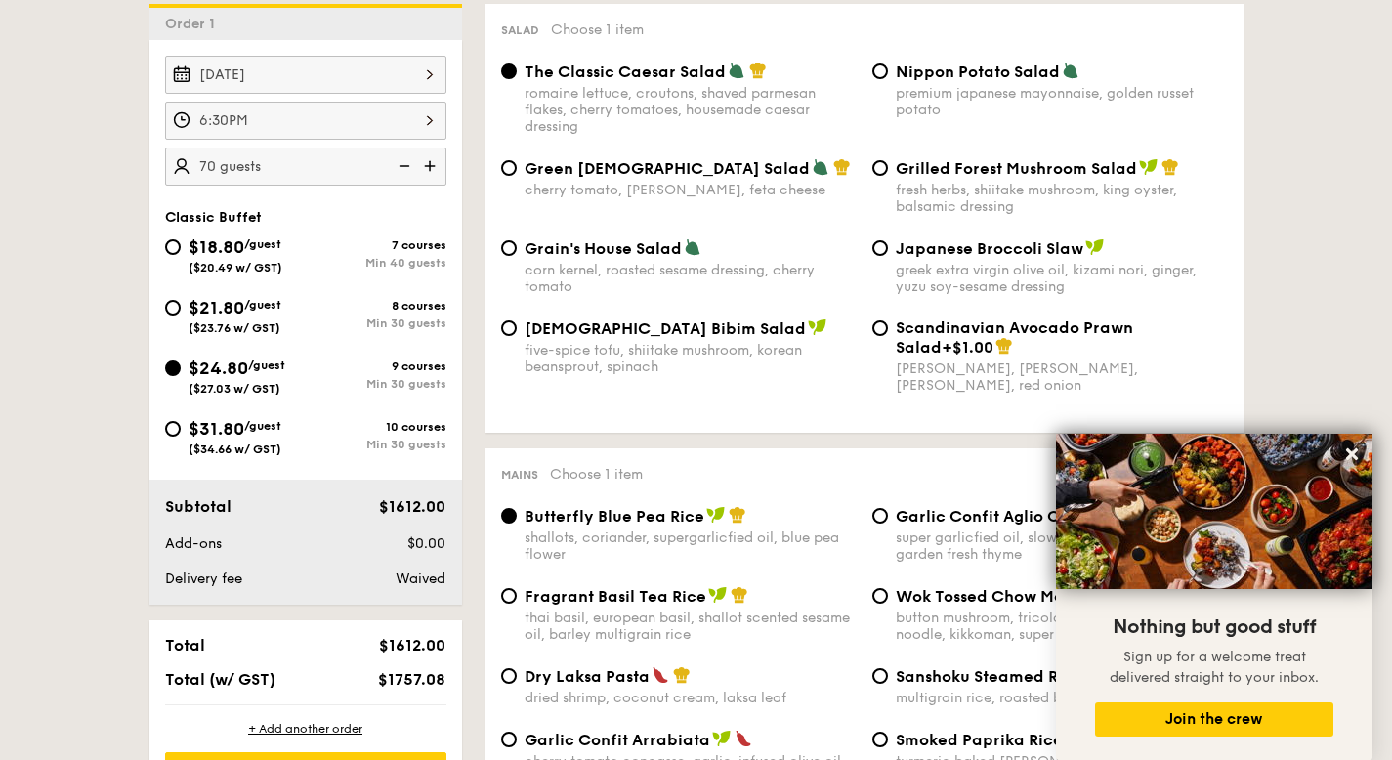
click at [431, 165] on img at bounding box center [431, 166] width 29 height 37
click at [403, 173] on img at bounding box center [402, 166] width 29 height 37
type input "80 guests"
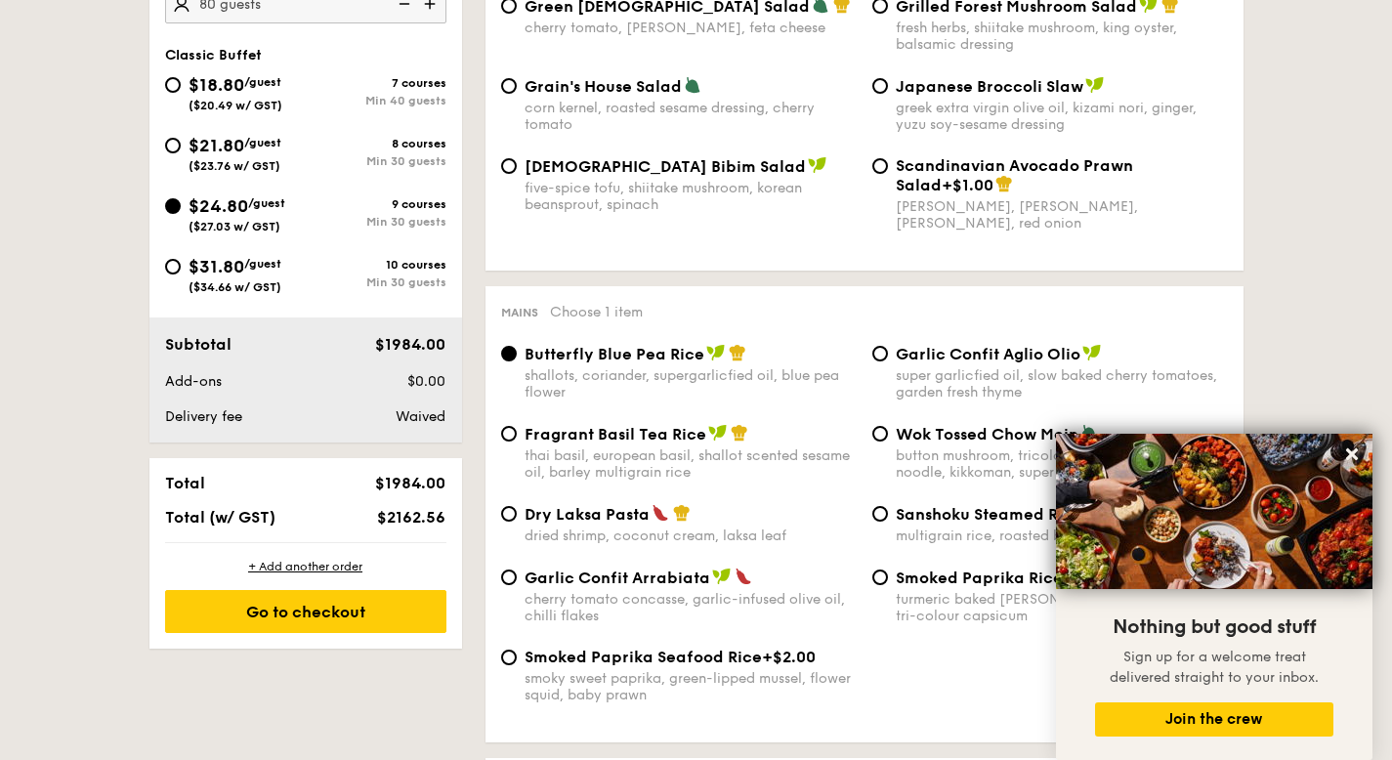
scroll to position [782, 0]
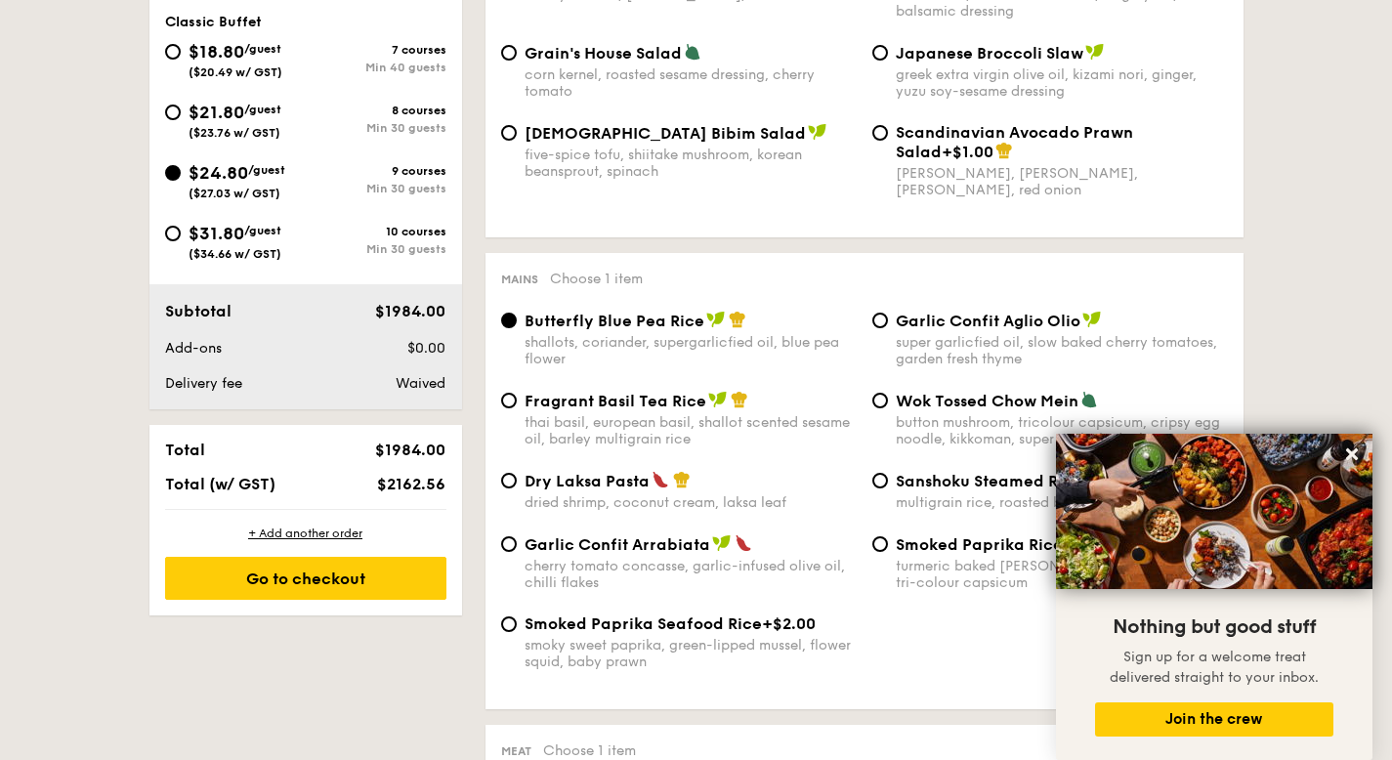
click at [403, 488] on span "$2162.56" at bounding box center [411, 484] width 68 height 19
copy span "2162.56"
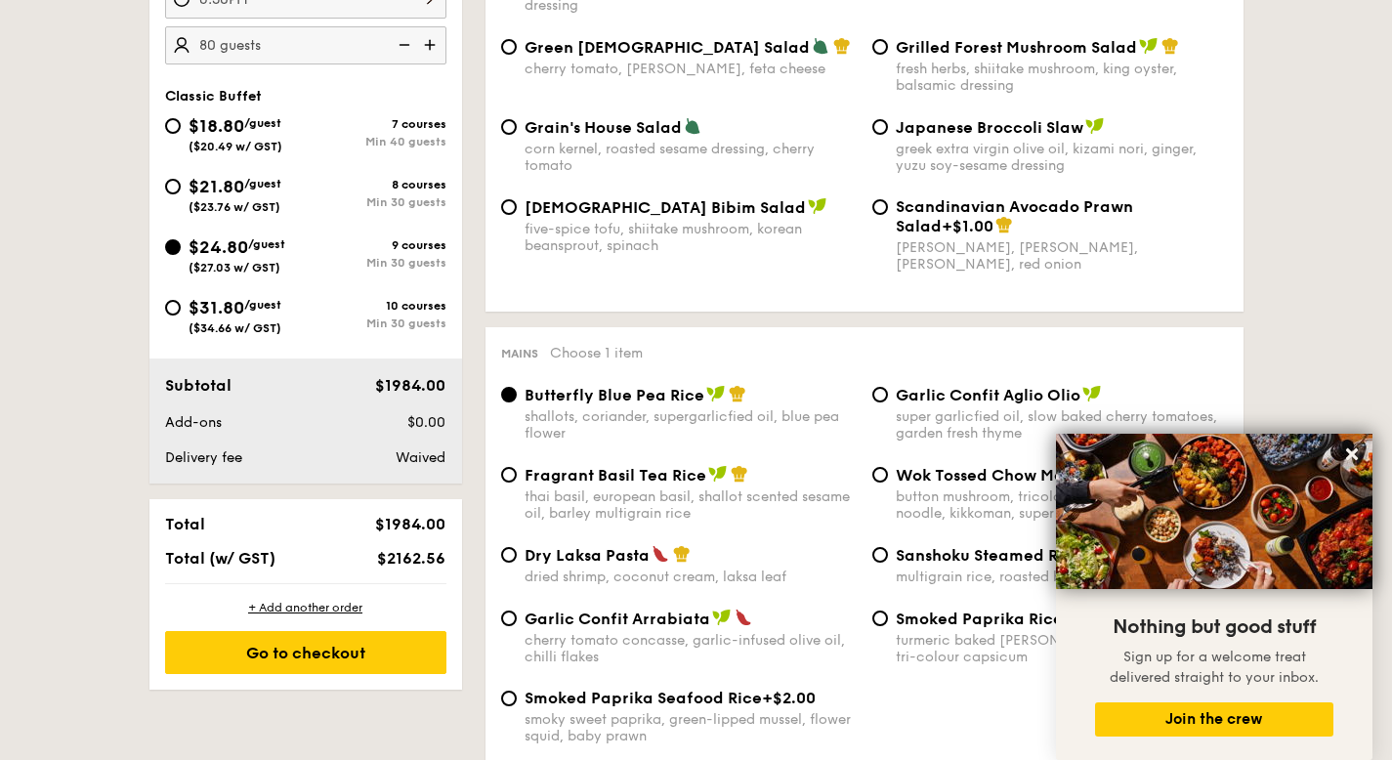
scroll to position [684, 0]
